Goal: Task Accomplishment & Management: Complete application form

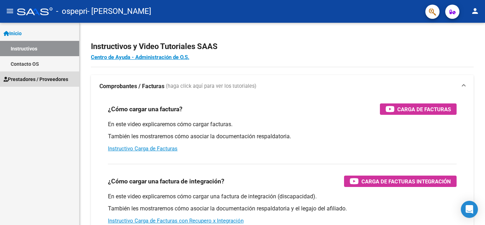
click at [27, 80] on span "Prestadores / Proveedores" at bounding box center [36, 79] width 65 height 8
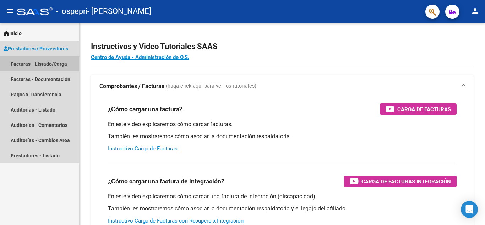
click at [40, 64] on link "Facturas - Listado/Carga" at bounding box center [39, 63] width 79 height 15
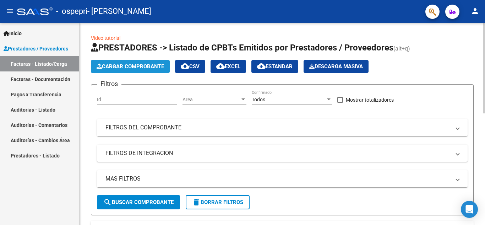
click at [129, 62] on button "Cargar Comprobante" at bounding box center [130, 66] width 79 height 13
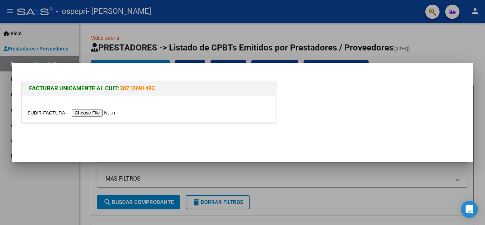
click at [102, 110] on input "file" at bounding box center [72, 112] width 90 height 7
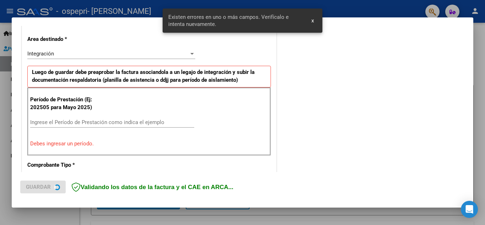
scroll to position [161, 0]
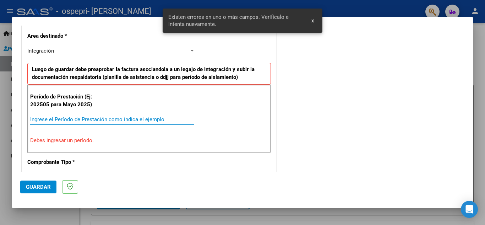
click at [71, 120] on input "Ingrese el Período de Prestación como indica el ejemplo" at bounding box center [112, 119] width 164 height 6
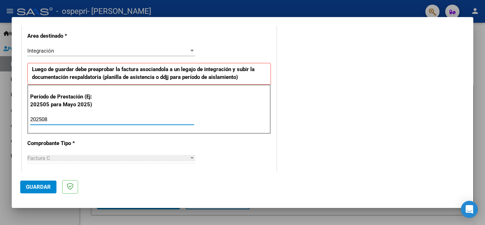
type input "202508"
drag, startPoint x: 473, startPoint y: 87, endPoint x: 478, endPoint y: 101, distance: 15.4
click at [478, 101] on div at bounding box center [242, 112] width 485 height 225
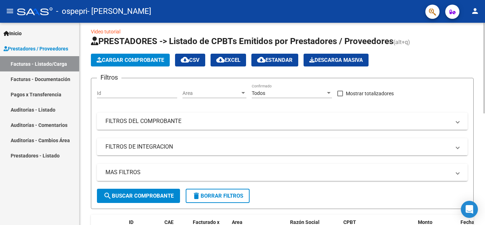
scroll to position [11, 0]
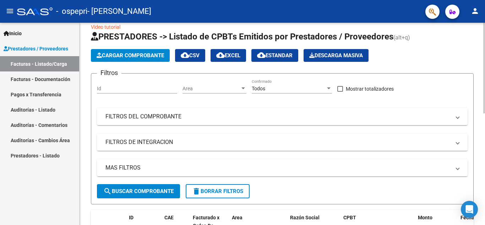
click at [485, 114] on div at bounding box center [484, 73] width 2 height 91
click at [139, 53] on span "Cargar Comprobante" at bounding box center [130, 55] width 67 height 6
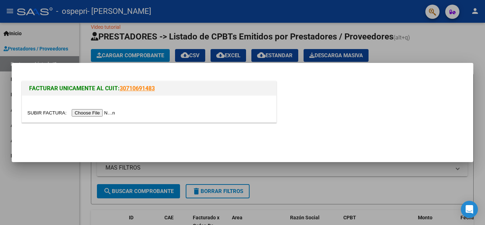
click at [97, 112] on input "file" at bounding box center [72, 112] width 90 height 7
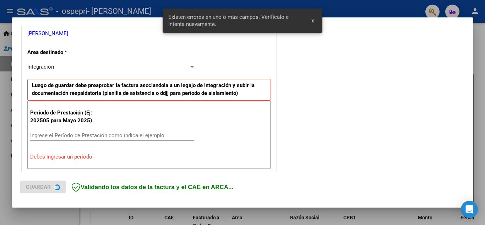
scroll to position [161, 0]
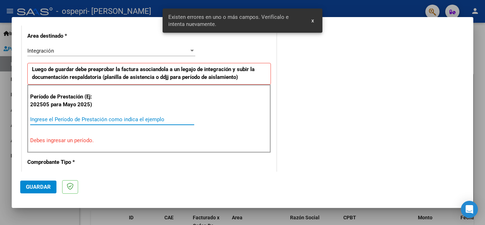
click at [123, 119] on input "Ingrese el Período de Prestación como indica el ejemplo" at bounding box center [112, 119] width 164 height 6
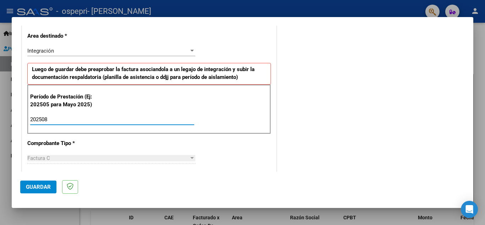
type input "202508"
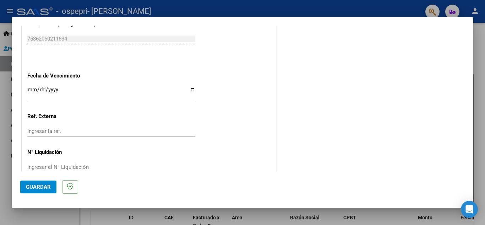
scroll to position [479, 0]
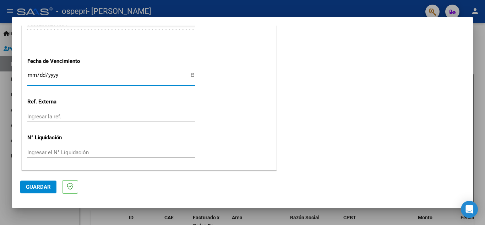
click at [191, 76] on input "Ingresar la fecha" at bounding box center [111, 77] width 168 height 11
type input "[DATE]"
click at [49, 188] on span "Guardar" at bounding box center [38, 187] width 25 height 6
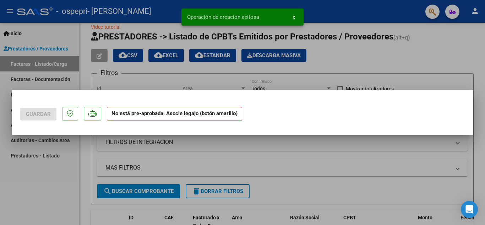
scroll to position [0, 0]
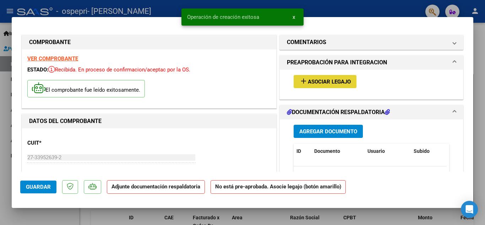
click at [328, 80] on span "Asociar Legajo" at bounding box center [329, 81] width 43 height 6
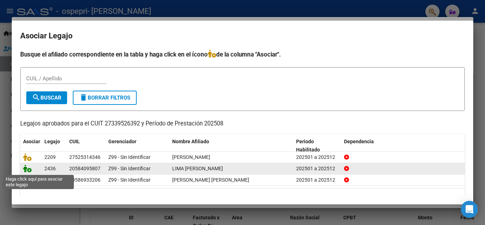
click at [27, 170] on icon at bounding box center [27, 168] width 9 height 8
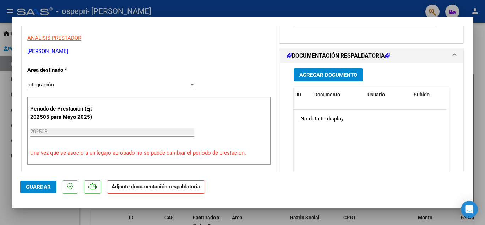
scroll to position [146, 0]
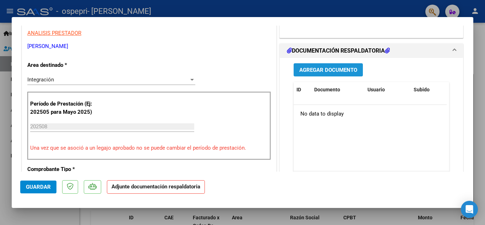
click at [322, 67] on span "Agregar Documento" at bounding box center [328, 70] width 58 height 6
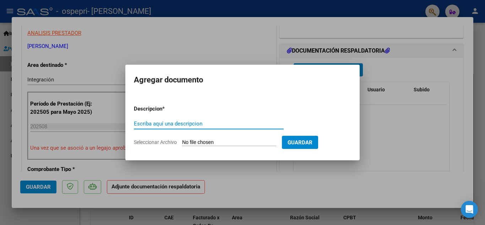
click at [225, 141] on input "Seleccionar Archivo" at bounding box center [229, 142] width 94 height 7
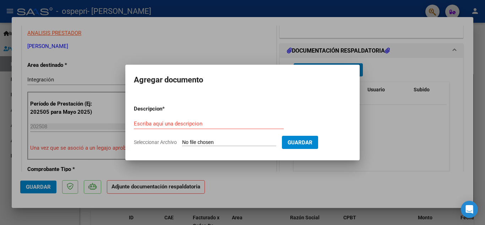
type input "C:\fakepath\CamScanner [DATE] 22.53.pdf"
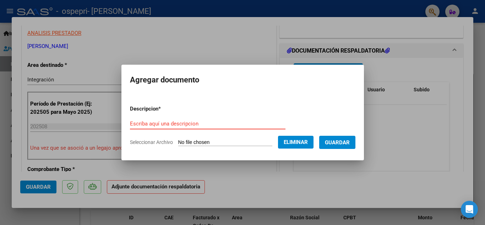
click at [178, 123] on input "Escriba aquí una descripcion" at bounding box center [208, 123] width 156 height 6
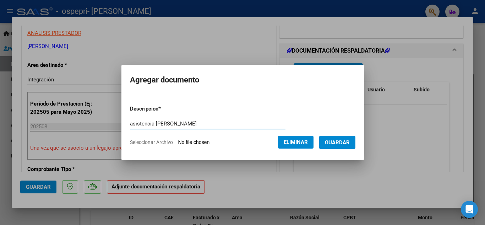
type input "asistencia [PERSON_NAME]"
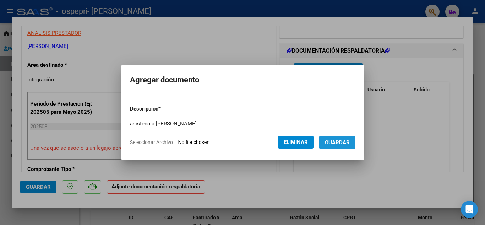
click at [345, 139] on span "Guardar" at bounding box center [337, 142] width 25 height 6
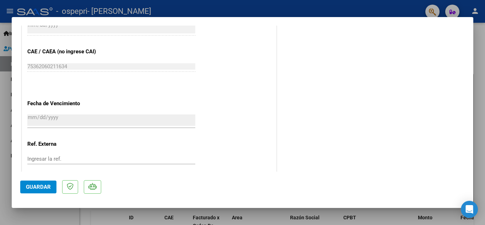
scroll to position [490, 0]
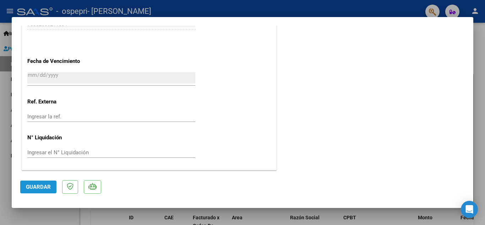
click at [38, 187] on span "Guardar" at bounding box center [38, 187] width 25 height 6
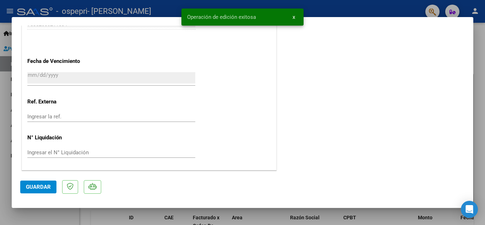
click at [476, 39] on div at bounding box center [242, 112] width 485 height 225
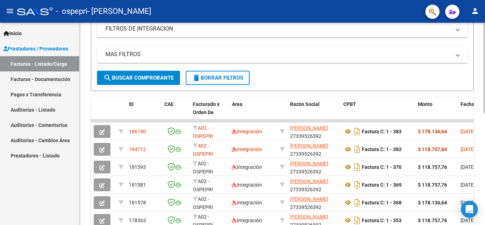
scroll to position [125, 0]
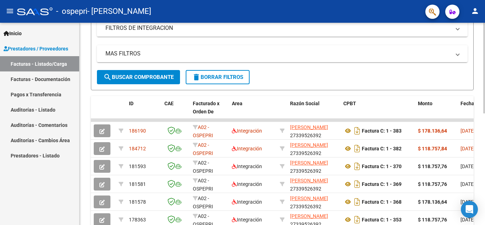
click at [485, 106] on div at bounding box center [484, 125] width 2 height 91
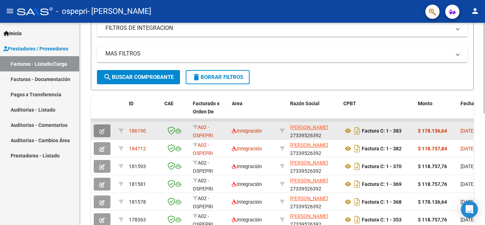
click at [102, 132] on icon "button" at bounding box center [101, 131] width 5 height 5
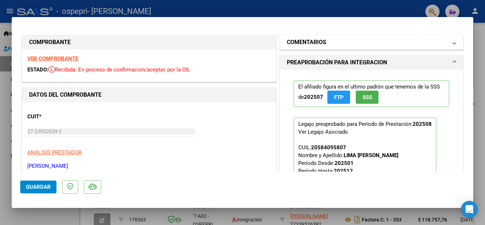
click at [440, 39] on mat-panel-title "COMENTARIOS" at bounding box center [367, 42] width 161 height 9
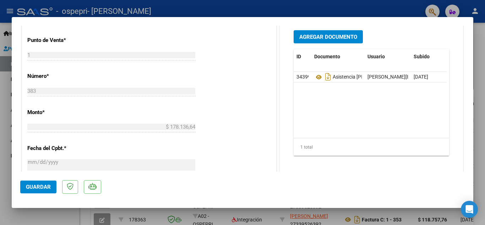
scroll to position [0, 0]
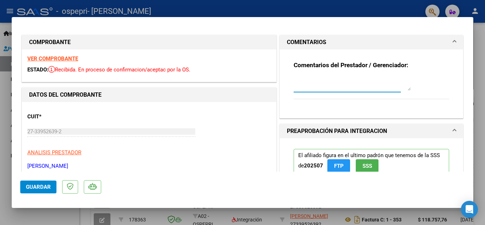
click at [325, 84] on textarea at bounding box center [352, 83] width 117 height 14
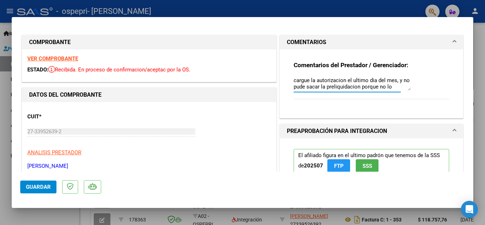
scroll to position [6, 0]
click at [301, 86] on textarea "cargue la autorizacion el ultimo dia del mes, y no pude sacar la preliquidacion…" at bounding box center [352, 83] width 117 height 14
click at [312, 86] on textarea "cargue la autorizacion el ultimo dia del mes, y no pude sacar la preliquidacion…" at bounding box center [352, 83] width 117 height 14
click at [361, 80] on textarea "cargue la autorizacion el ultimo dia del mes, y no pude sacar la preliquidacion…" at bounding box center [352, 83] width 117 height 14
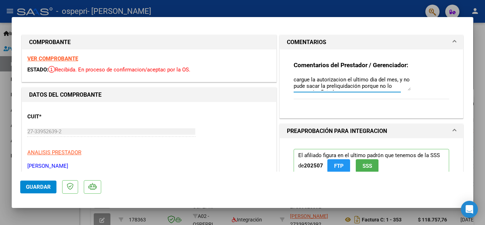
scroll to position [0, 0]
click at [308, 78] on textarea "cargue la autorización el ultimo día del mes, y no pude sacar la preliquidación…" at bounding box center [352, 83] width 117 height 14
click at [349, 87] on textarea "cargué la autorización el ultimo día del mes, y no pude sacar la preliquidación…" at bounding box center [352, 83] width 117 height 14
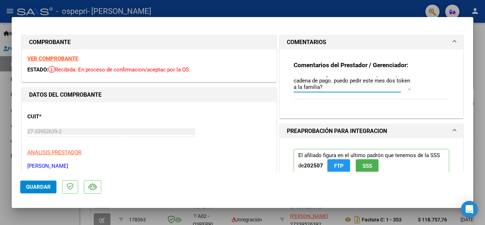
type textarea "cargué la autorización el ultimo día del mes, y no pude sacar la preliquidación…"
click at [453, 43] on span at bounding box center [454, 42] width 3 height 9
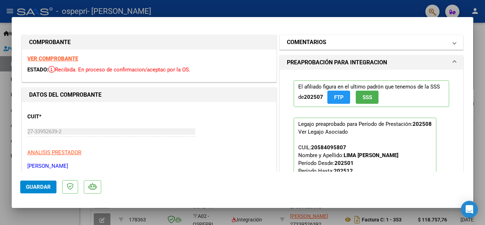
click at [453, 43] on span at bounding box center [454, 42] width 3 height 9
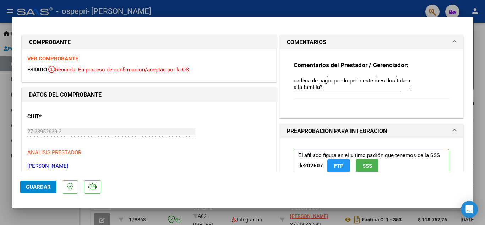
click at [446, 97] on div "Comentarios del Prestador / Gerenciador: cargué la autorización el ultimo día d…" at bounding box center [371, 80] width 166 height 63
click at [45, 187] on span "Guardar" at bounding box center [38, 187] width 25 height 6
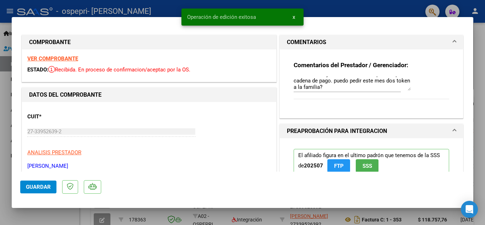
click at [358, 7] on div at bounding box center [242, 112] width 485 height 225
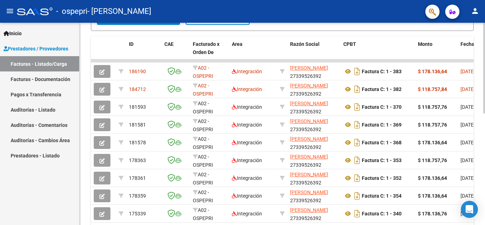
scroll to position [248, 0]
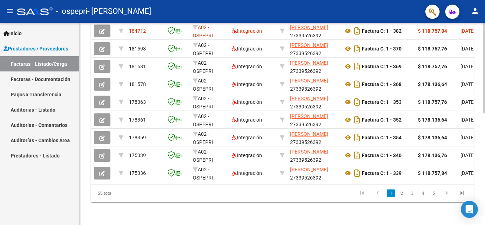
click at [485, 191] on div at bounding box center [484, 179] width 2 height 91
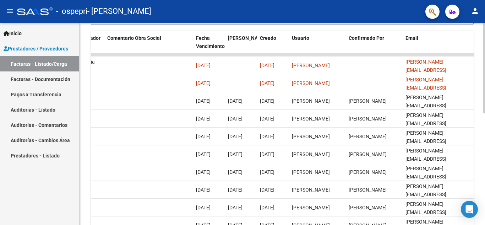
scroll to position [190, 0]
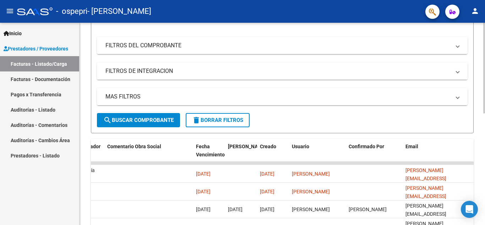
click at [485, 81] on div at bounding box center [484, 105] width 2 height 91
